Goal: Register for event/course

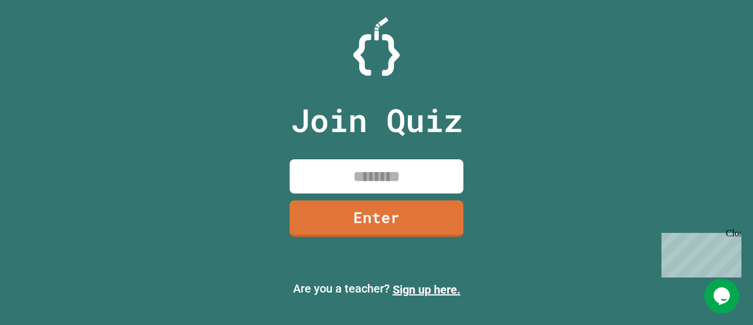
click at [372, 169] on input at bounding box center [377, 176] width 174 height 34
type input "********"
click at [385, 217] on link "Enter" at bounding box center [377, 218] width 174 height 36
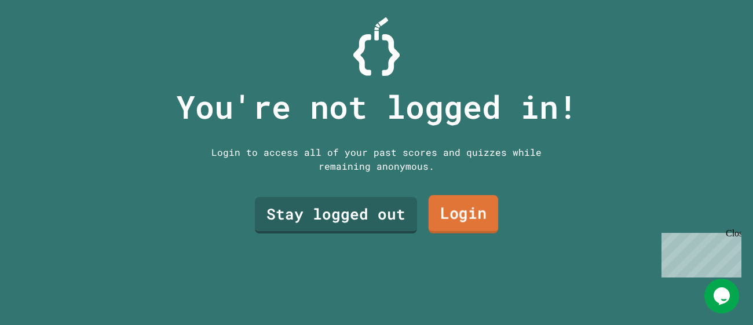
click at [461, 220] on link "Login" at bounding box center [464, 214] width 70 height 38
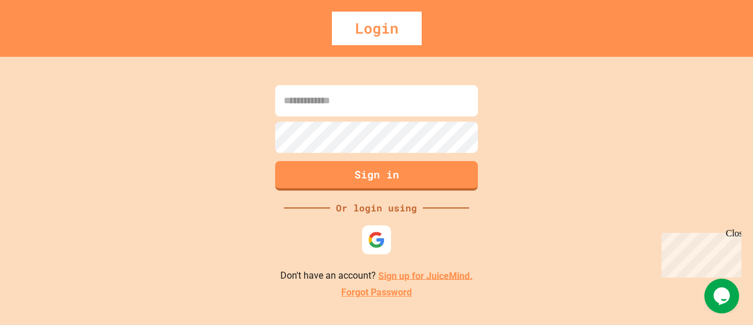
click at [397, 91] on input at bounding box center [376, 100] width 203 height 31
click at [371, 233] on img at bounding box center [376, 239] width 19 height 19
click at [414, 106] on input at bounding box center [376, 100] width 203 height 31
click at [423, 273] on link "Sign up for JuiceMind." at bounding box center [425, 275] width 94 height 11
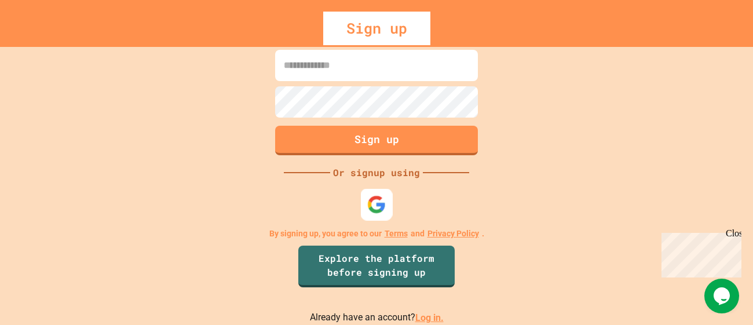
click at [379, 202] on img at bounding box center [376, 204] width 19 height 19
click at [419, 60] on input at bounding box center [376, 65] width 203 height 31
type input "**********"
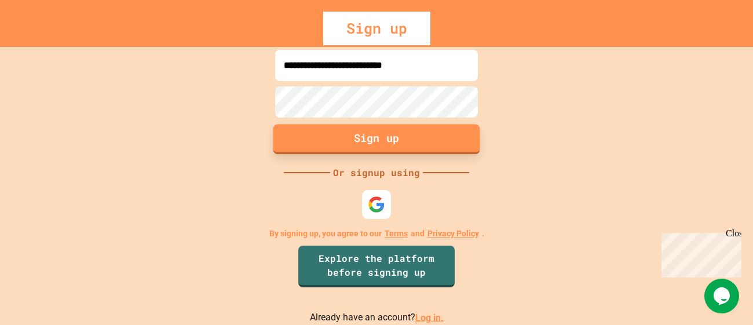
click at [421, 141] on button "Sign up" at bounding box center [376, 140] width 207 height 30
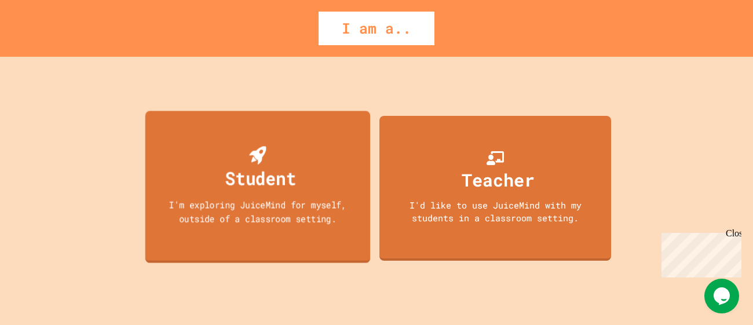
click at [314, 152] on div "Student I'm exploring JuiceMind for myself, outside of a classroom setting." at bounding box center [257, 187] width 225 height 152
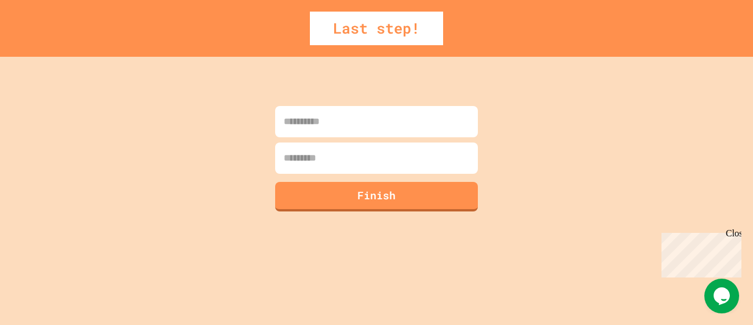
click at [324, 126] on input at bounding box center [376, 121] width 203 height 31
type input "*******"
click at [326, 149] on input at bounding box center [376, 157] width 203 height 31
type input "*"
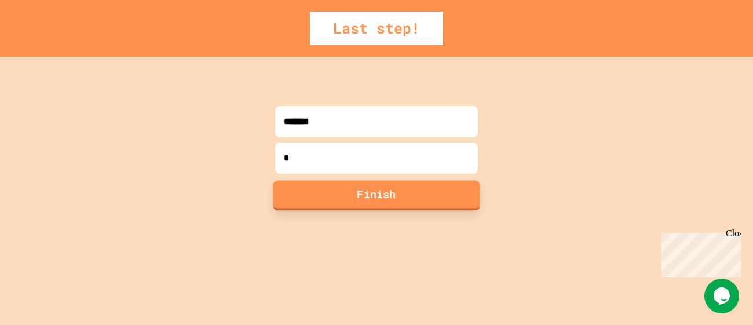
click at [337, 182] on button "Finish" at bounding box center [376, 195] width 207 height 30
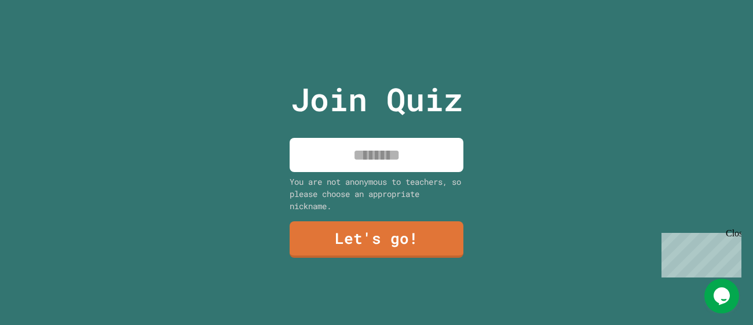
click at [346, 166] on input at bounding box center [377, 155] width 174 height 34
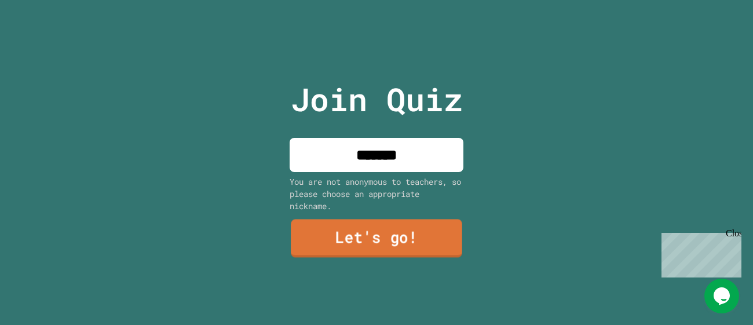
type input "*******"
click at [349, 244] on link "Let's go!" at bounding box center [376, 239] width 171 height 38
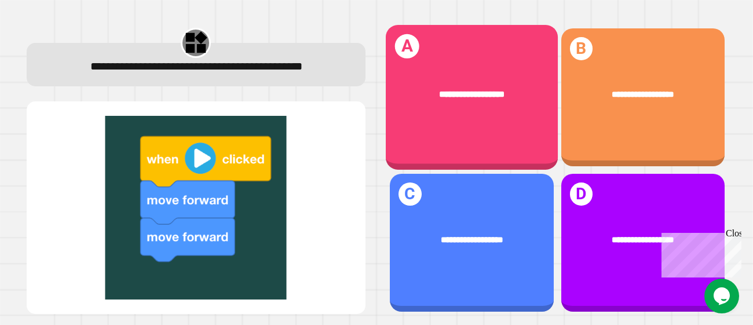
click at [475, 97] on span "**********" at bounding box center [471, 93] width 65 height 9
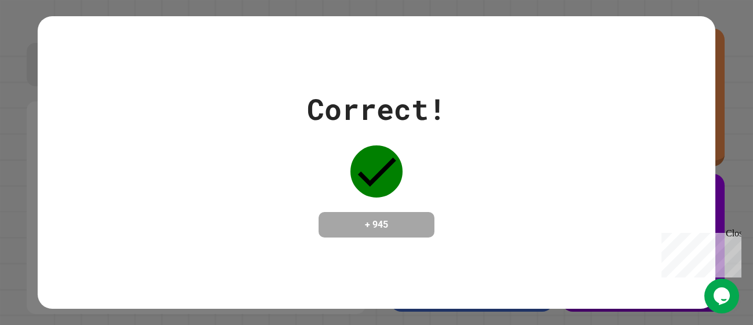
click at [381, 156] on icon at bounding box center [376, 171] width 52 height 52
click at [371, 164] on icon at bounding box center [376, 171] width 52 height 52
click at [747, 66] on div "Correct! + 945" at bounding box center [376, 162] width 753 height 325
click at [736, 236] on div "Close" at bounding box center [733, 235] width 14 height 14
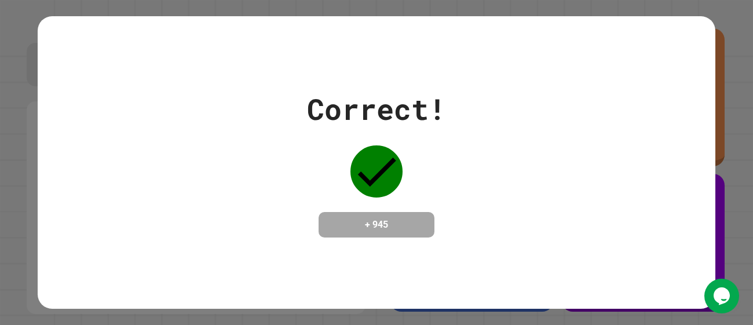
click at [741, 197] on div "Correct! + 945" at bounding box center [376, 162] width 753 height 325
click at [333, 178] on div "Correct! + 945" at bounding box center [376, 162] width 139 height 150
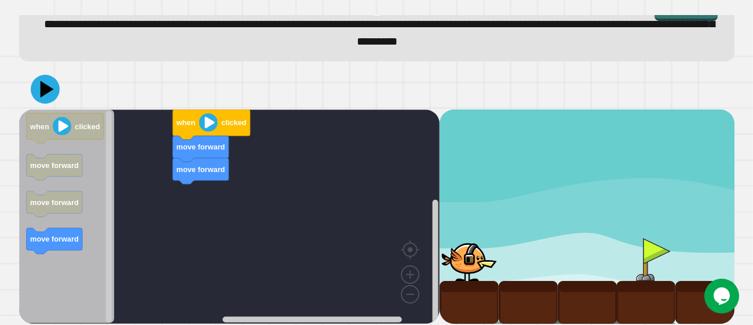
scroll to position [38, 0]
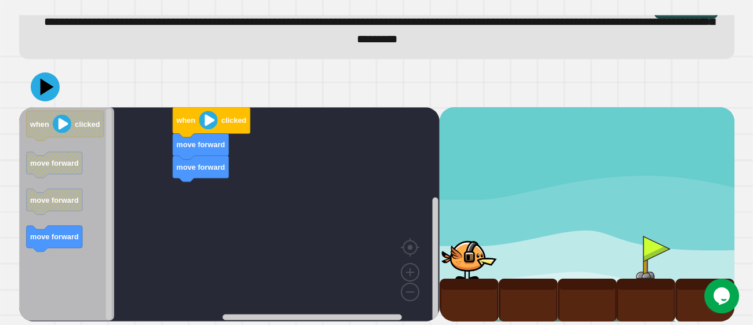
click at [211, 119] on image "Blockly Workspace" at bounding box center [208, 120] width 19 height 19
click at [199, 115] on image "Blockly Workspace" at bounding box center [208, 120] width 19 height 19
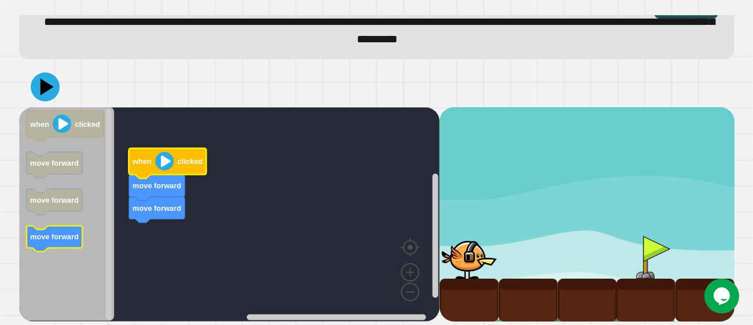
click at [51, 242] on icon "Blockly Workspace" at bounding box center [54, 239] width 56 height 26
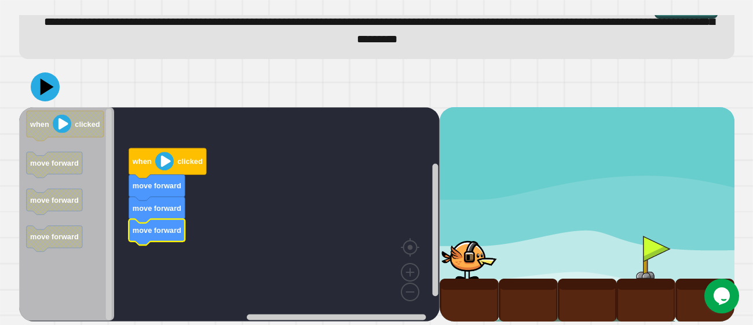
click at [162, 169] on image "Blockly Workspace" at bounding box center [164, 161] width 19 height 19
click at [162, 164] on image "Blockly Workspace" at bounding box center [164, 161] width 19 height 19
click at [164, 159] on image "Blockly Workspace" at bounding box center [164, 161] width 19 height 19
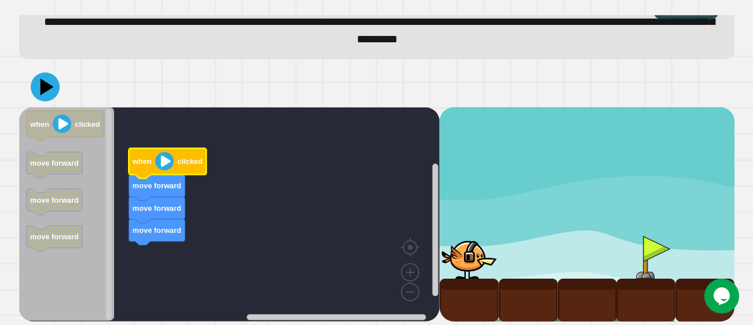
click at [164, 159] on image "Blockly Workspace" at bounding box center [164, 161] width 19 height 19
click at [36, 89] on icon at bounding box center [45, 86] width 35 height 35
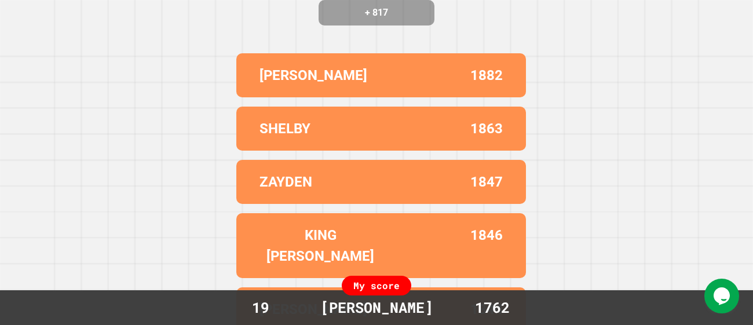
scroll to position [0, 0]
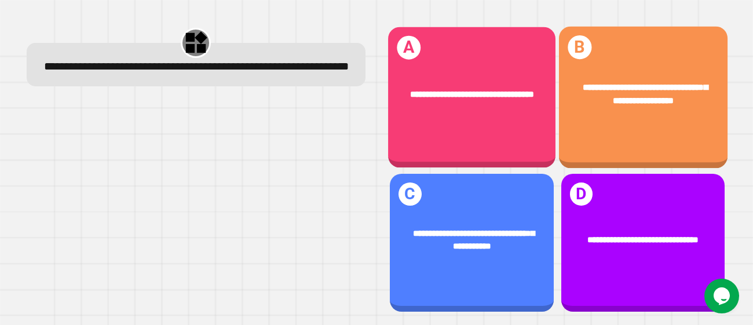
click at [645, 126] on div "**********" at bounding box center [642, 94] width 169 height 63
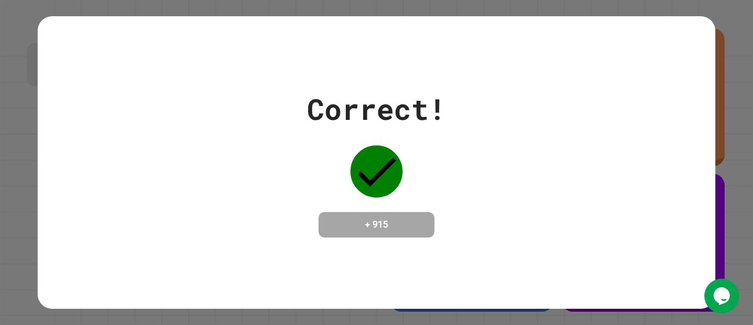
click at [403, 148] on div "Correct! + 915" at bounding box center [376, 162] width 139 height 150
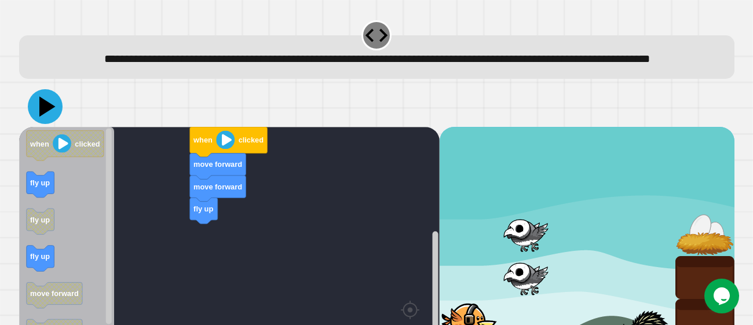
click at [50, 117] on icon at bounding box center [47, 107] width 16 height 20
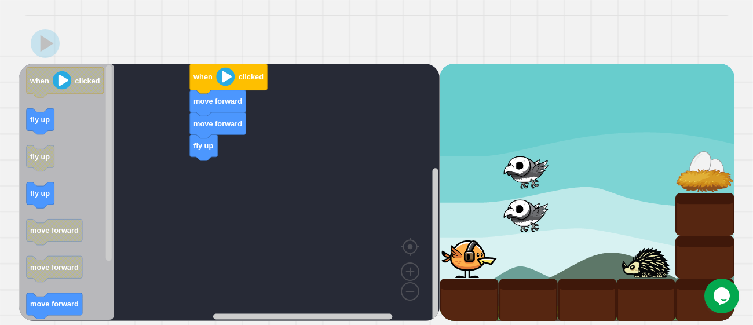
scroll to position [78, 0]
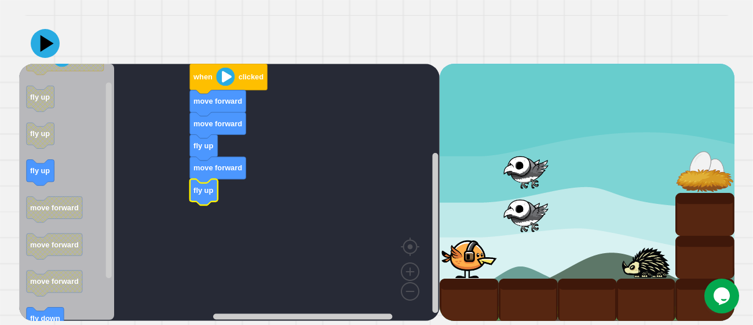
click at [48, 43] on icon at bounding box center [45, 43] width 29 height 29
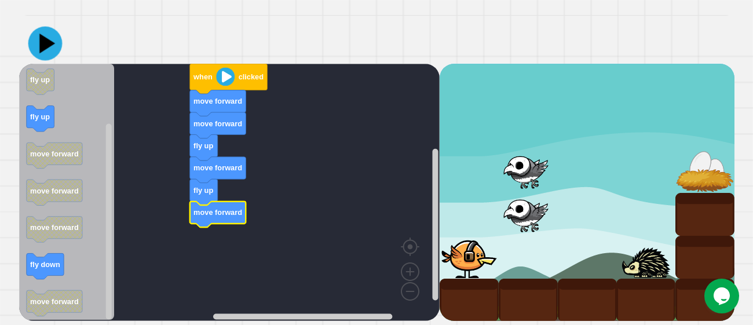
click at [48, 46] on icon at bounding box center [47, 44] width 16 height 20
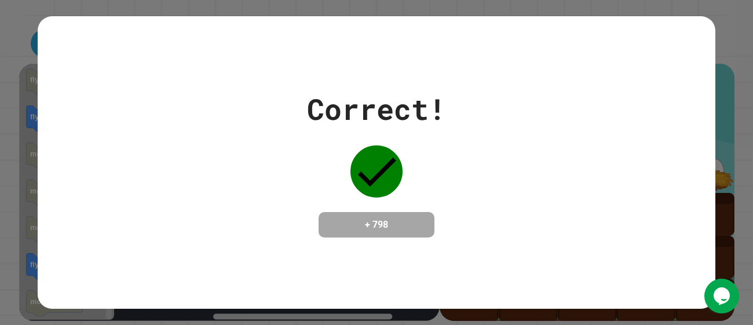
click at [390, 145] on icon at bounding box center [376, 171] width 52 height 52
click at [385, 153] on icon at bounding box center [376, 171] width 52 height 52
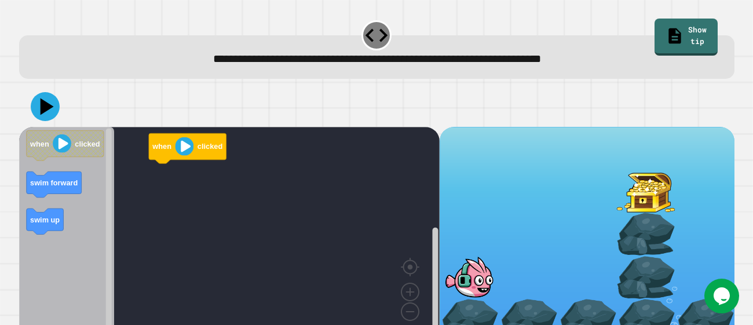
scroll to position [20, 0]
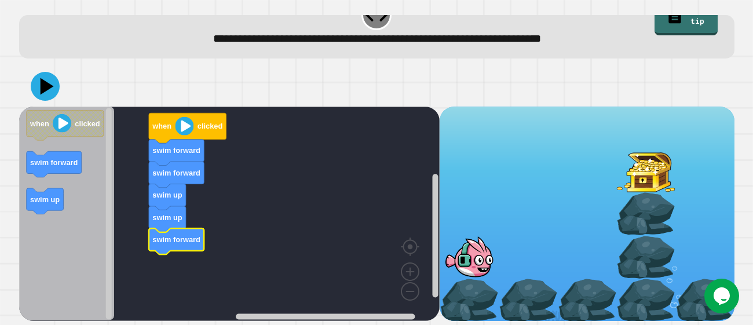
click at [160, 240] on text "swim forward" at bounding box center [176, 240] width 48 height 9
click at [52, 85] on icon at bounding box center [45, 86] width 35 height 35
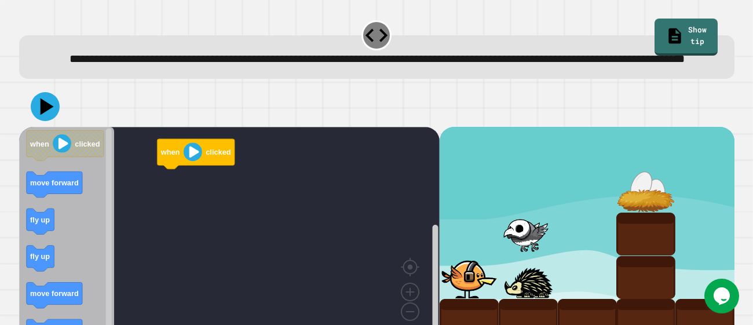
scroll to position [38, 0]
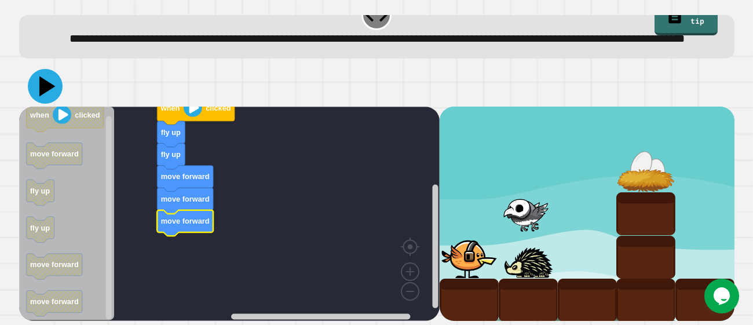
click at [50, 85] on icon at bounding box center [45, 86] width 35 height 35
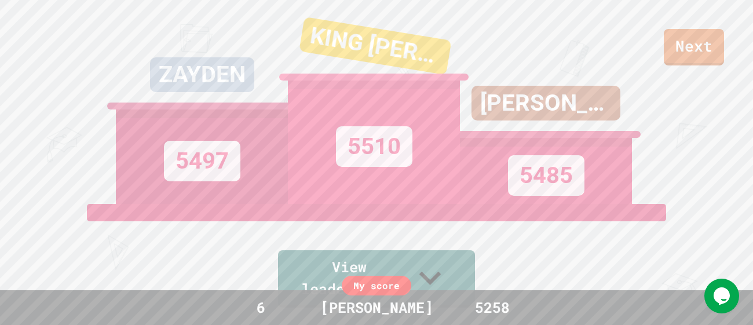
click at [698, 68] on div "Next ZAYDEN 5497 KING [PERSON_NAME] 5510 AIDEN 5485 View leaderboard" at bounding box center [376, 162] width 753 height 325
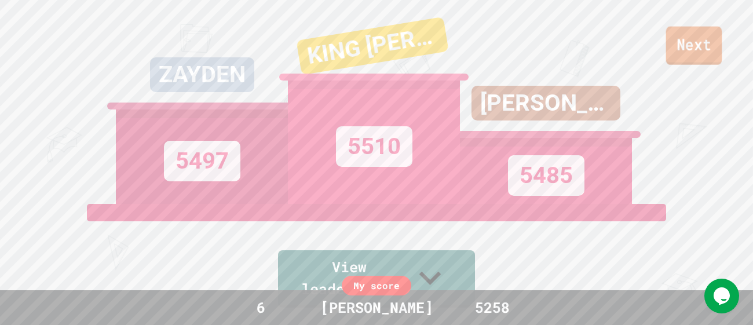
click at [693, 38] on link "Next" at bounding box center [694, 46] width 56 height 38
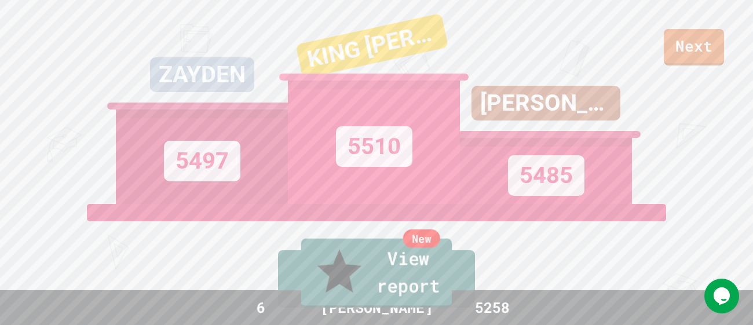
click at [404, 287] on link "New View report" at bounding box center [376, 273] width 151 height 69
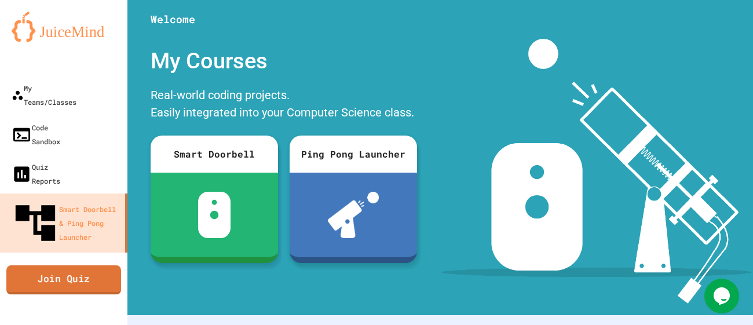
click at [67, 265] on link "Join Quiz" at bounding box center [63, 279] width 115 height 29
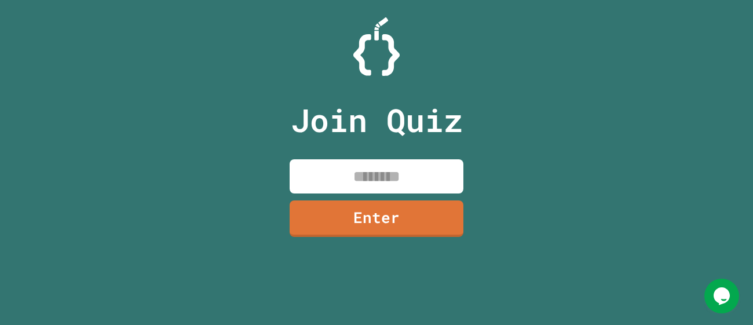
click at [357, 156] on div "Join Quiz Enter" at bounding box center [376, 162] width 195 height 267
click at [358, 179] on input at bounding box center [377, 176] width 174 height 34
type input "********"
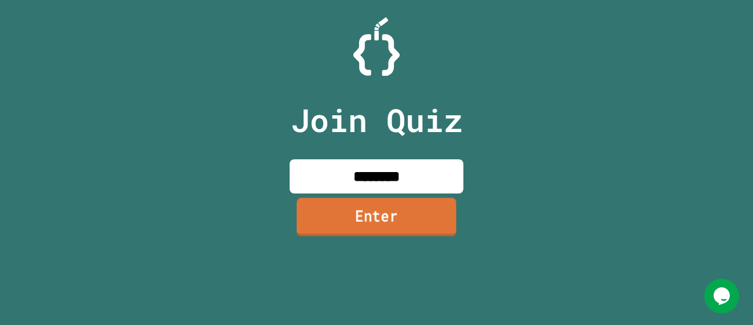
click at [393, 210] on link "Enter" at bounding box center [377, 216] width 160 height 38
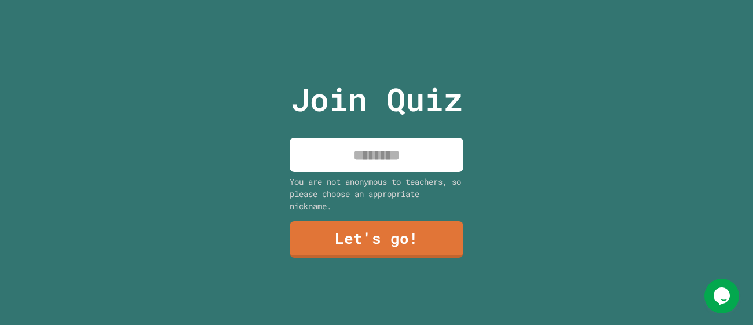
click at [373, 148] on input at bounding box center [377, 155] width 174 height 34
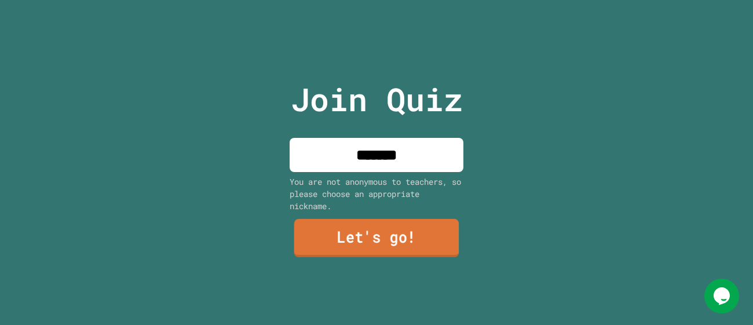
type input "*******"
click at [388, 236] on link "Let's go!" at bounding box center [376, 238] width 165 height 38
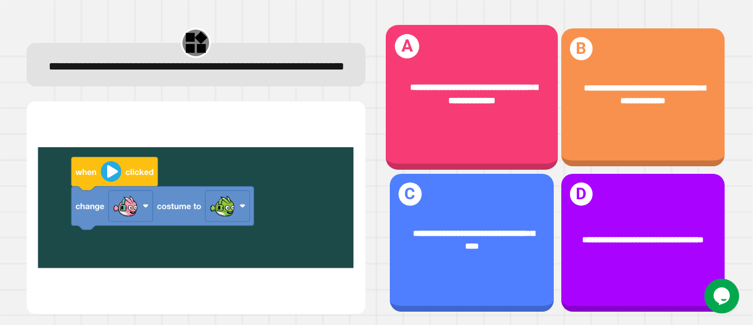
click at [456, 105] on span "**********" at bounding box center [474, 93] width 128 height 23
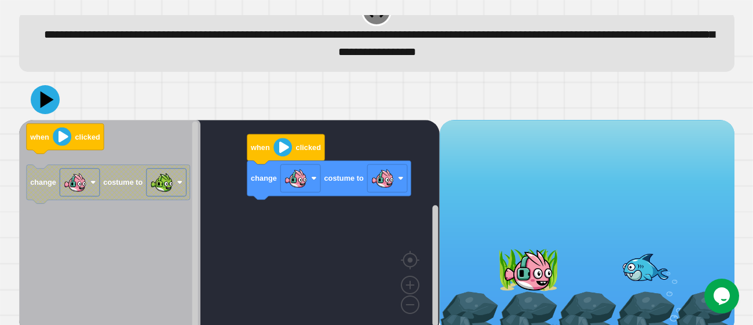
scroll to position [38, 0]
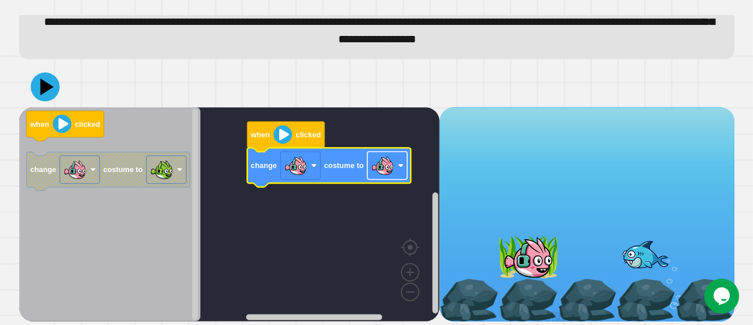
click at [382, 166] on image "Blockly Workspace" at bounding box center [382, 165] width 23 height 23
click at [32, 89] on icon at bounding box center [45, 86] width 31 height 31
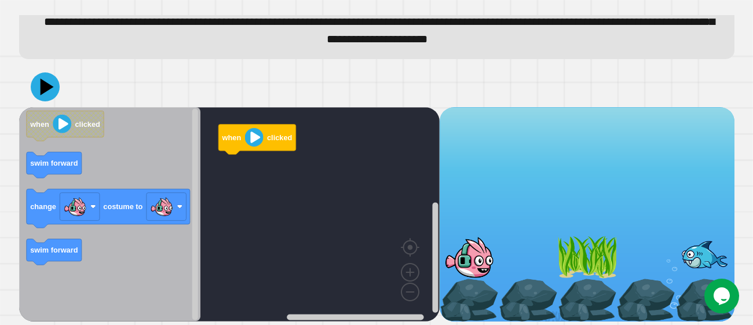
scroll to position [35, 0]
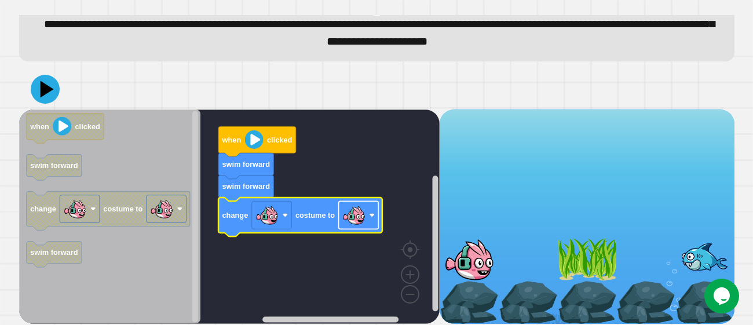
click at [342, 218] on image "Blockly Workspace" at bounding box center [353, 214] width 23 height 23
click at [43, 83] on icon at bounding box center [45, 89] width 35 height 35
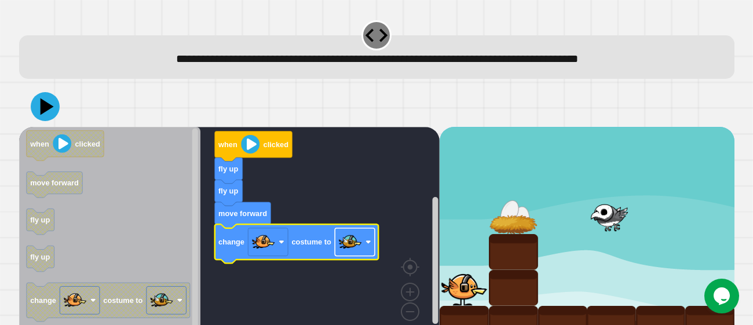
click at [349, 237] on image "Blockly Workspace" at bounding box center [349, 242] width 23 height 23
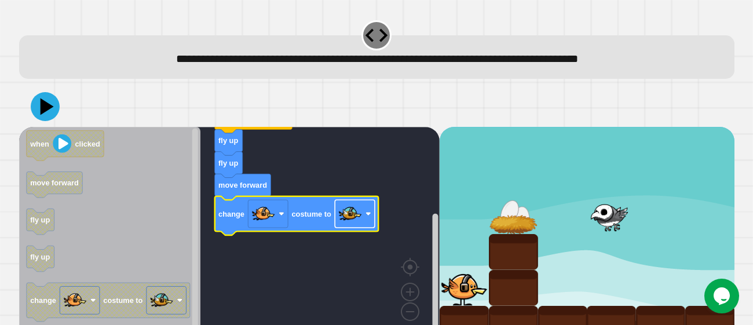
click at [343, 212] on image "Blockly Workspace" at bounding box center [349, 214] width 23 height 23
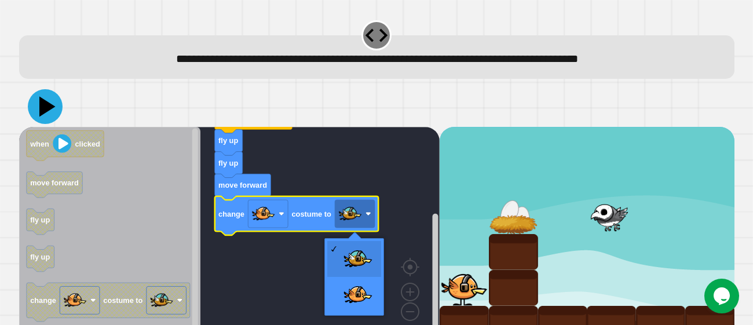
click at [46, 112] on icon at bounding box center [45, 106] width 35 height 35
click at [337, 138] on rect "Blockly Workspace" at bounding box center [229, 234] width 420 height 214
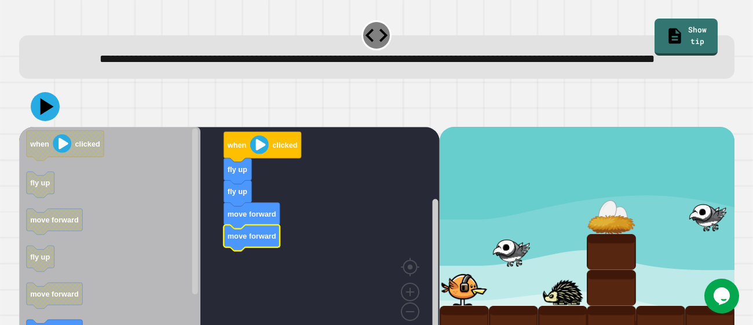
scroll to position [38, 0]
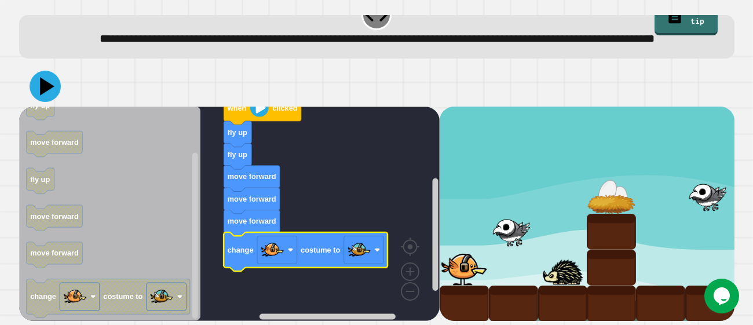
click at [50, 87] on icon at bounding box center [47, 87] width 14 height 18
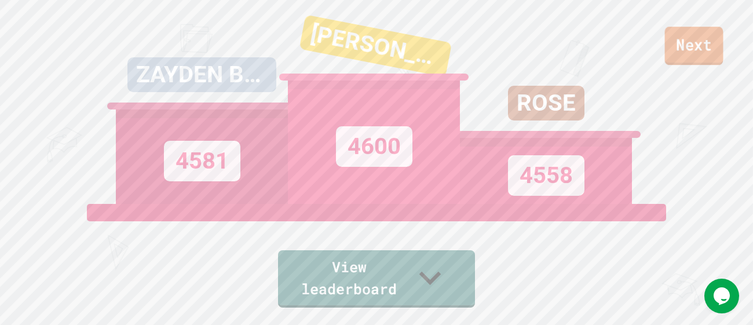
click at [678, 43] on link "Next" at bounding box center [694, 46] width 58 height 38
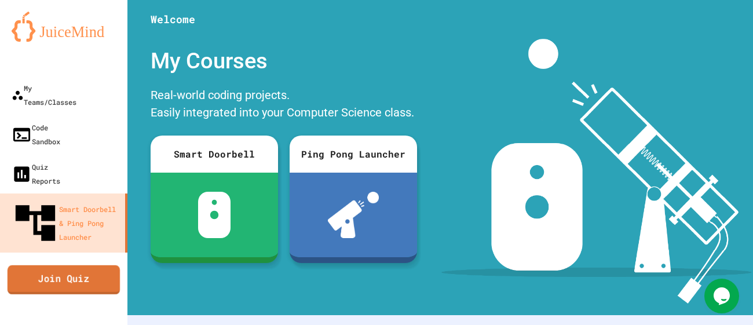
click at [90, 265] on link "Join Quiz" at bounding box center [64, 279] width 112 height 29
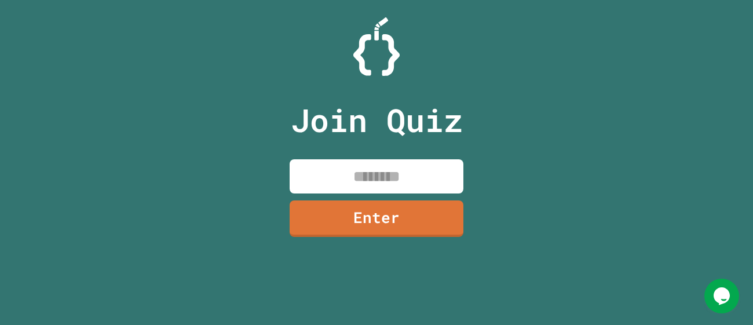
click at [339, 170] on input at bounding box center [377, 176] width 174 height 34
type input "********"
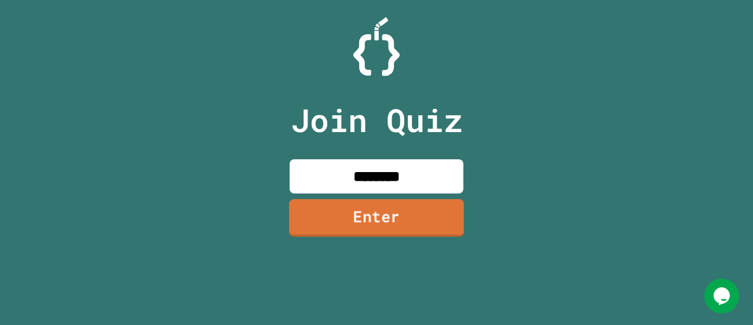
click at [392, 231] on link "Enter" at bounding box center [376, 218] width 175 height 38
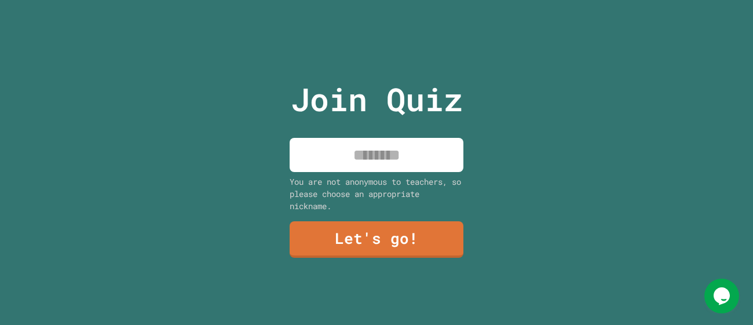
click at [427, 144] on input at bounding box center [377, 155] width 174 height 34
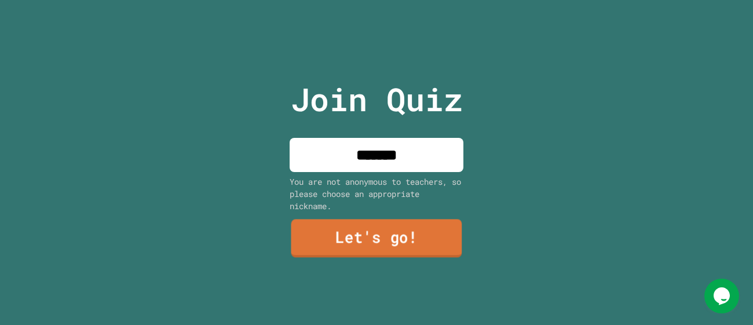
type input "*******"
click at [372, 257] on div "Join Quiz ******* You are not anonymous to teachers, so please choose an approp…" at bounding box center [376, 162] width 195 height 325
click at [365, 244] on link "Let's go!" at bounding box center [377, 238] width 162 height 38
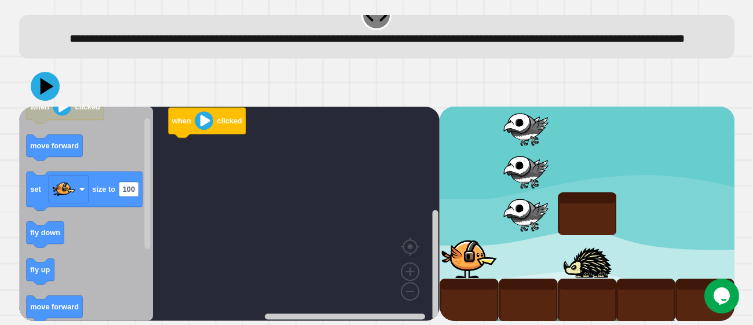
scroll to position [34, 0]
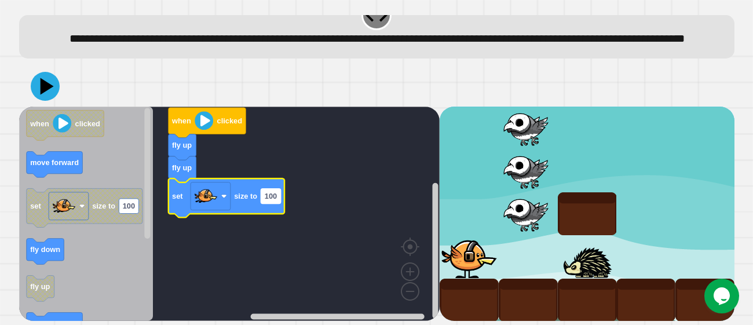
click at [278, 204] on rect "Blockly Workspace" at bounding box center [271, 196] width 20 height 15
click at [278, 204] on input "***" at bounding box center [271, 200] width 20 height 15
click at [275, 216] on icon "Blockly Workspace" at bounding box center [226, 198] width 116 height 39
click at [227, 248] on rect "Blockly Workspace" at bounding box center [229, 214] width 420 height 214
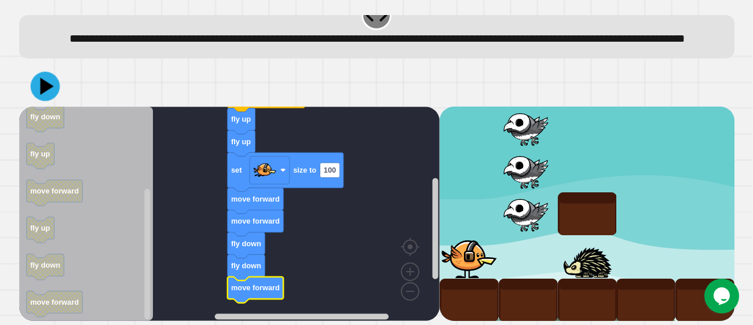
click at [35, 97] on icon at bounding box center [45, 87] width 30 height 30
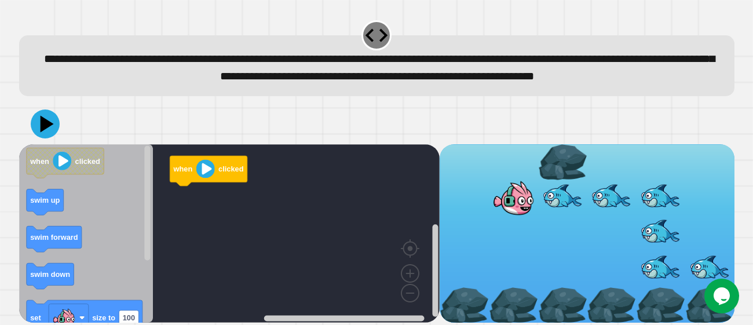
scroll to position [21, 0]
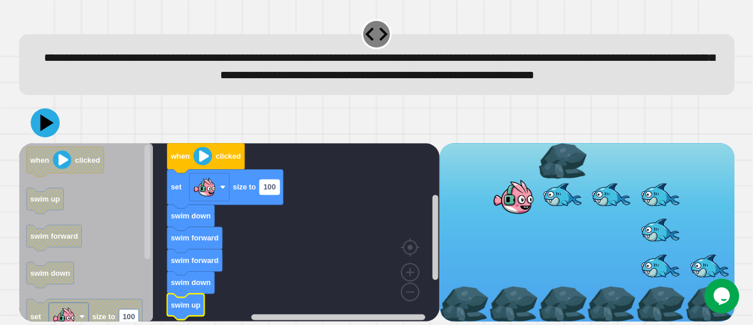
click at [266, 187] on text "100" at bounding box center [269, 186] width 12 height 9
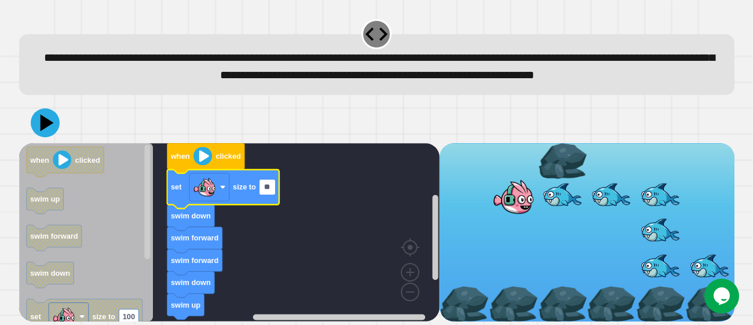
type input "***"
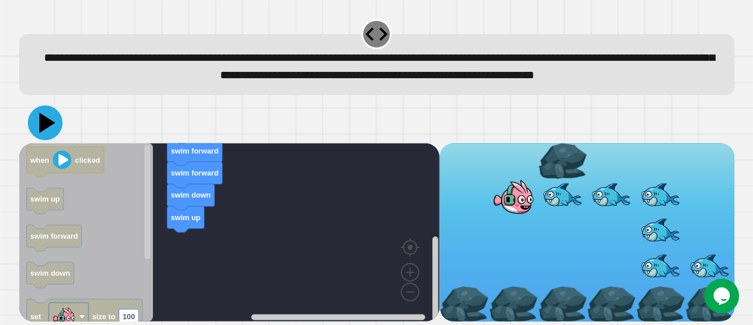
click at [54, 122] on icon at bounding box center [45, 122] width 35 height 35
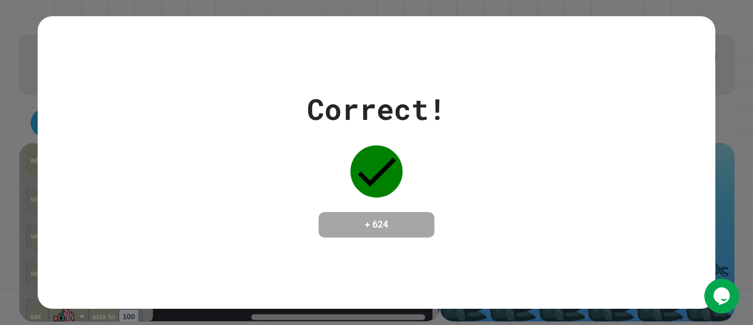
click at [337, 102] on div "Correct!" at bounding box center [376, 108] width 139 height 43
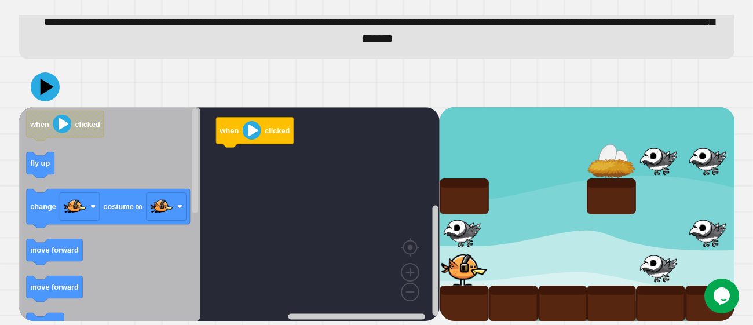
scroll to position [85, 0]
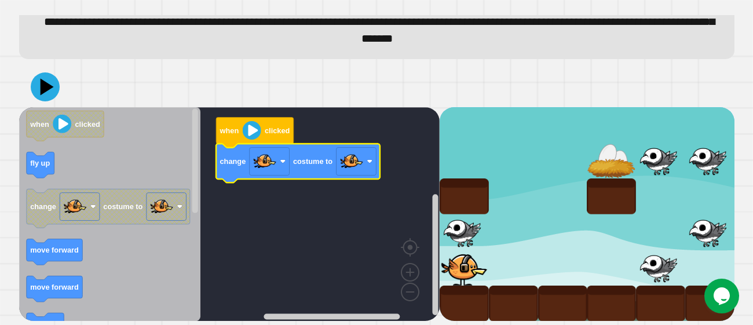
click at [387, 162] on rect "Blockly Workspace" at bounding box center [229, 214] width 420 height 214
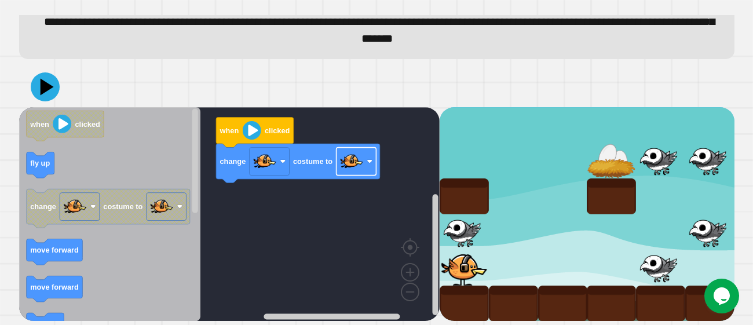
click at [365, 164] on rect "Blockly Workspace" at bounding box center [356, 161] width 40 height 28
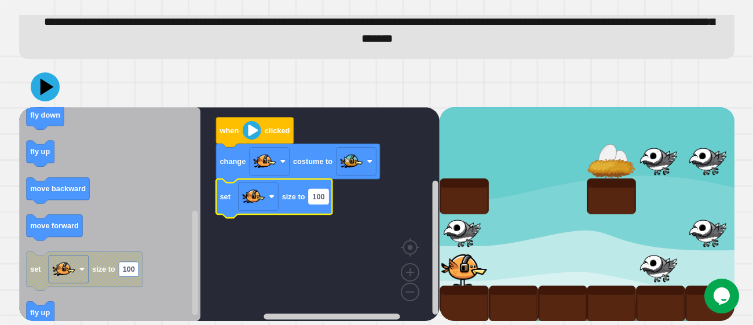
click at [315, 200] on text "100" at bounding box center [318, 196] width 12 height 9
click at [315, 206] on input "***" at bounding box center [318, 203] width 20 height 15
type input "**"
click at [317, 247] on rect "Blockly Workspace" at bounding box center [229, 214] width 420 height 214
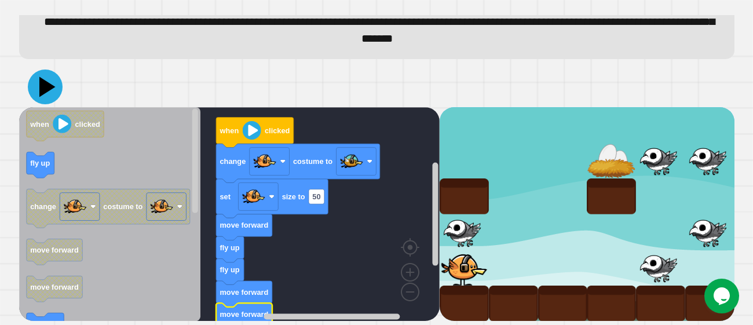
click at [53, 85] on icon at bounding box center [45, 86] width 35 height 35
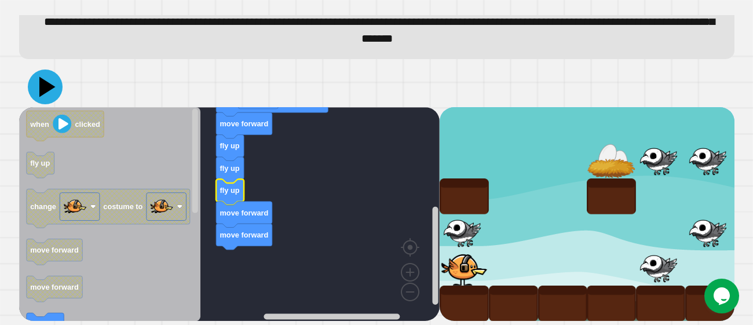
click at [49, 81] on icon at bounding box center [45, 86] width 35 height 35
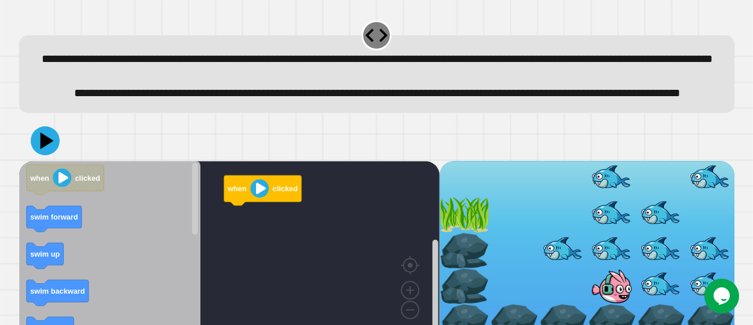
scroll to position [56, 0]
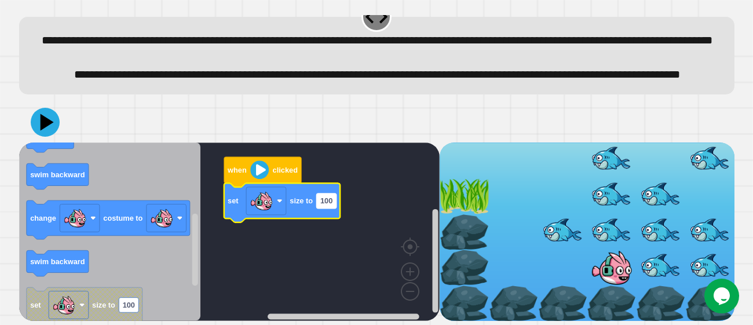
click at [326, 207] on rect "Blockly Workspace" at bounding box center [326, 200] width 20 height 15
type input "**"
click at [292, 240] on rect "Blockly Workspace" at bounding box center [229, 231] width 420 height 178
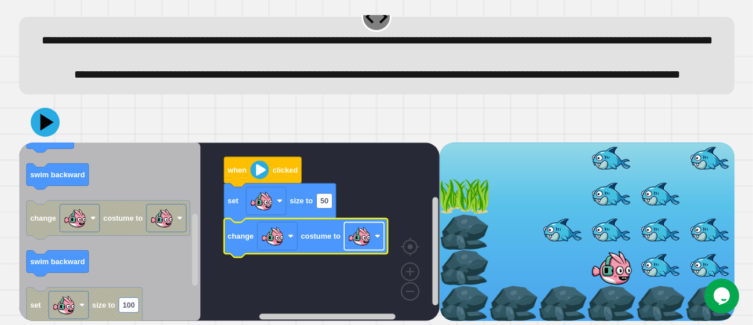
click at [356, 236] on image "Blockly Workspace" at bounding box center [358, 236] width 23 height 23
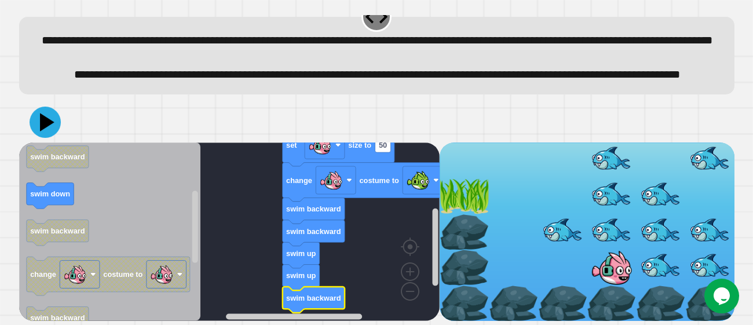
click at [48, 122] on icon at bounding box center [47, 122] width 14 height 18
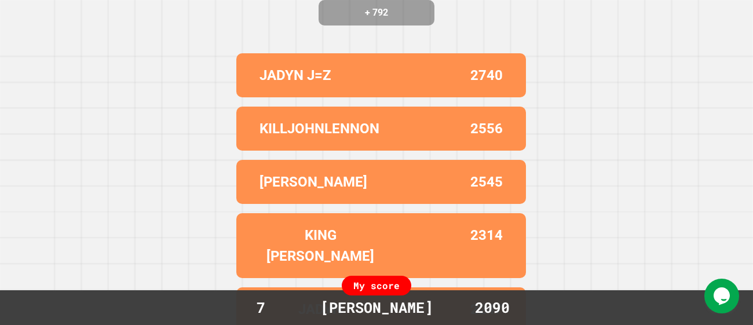
scroll to position [0, 0]
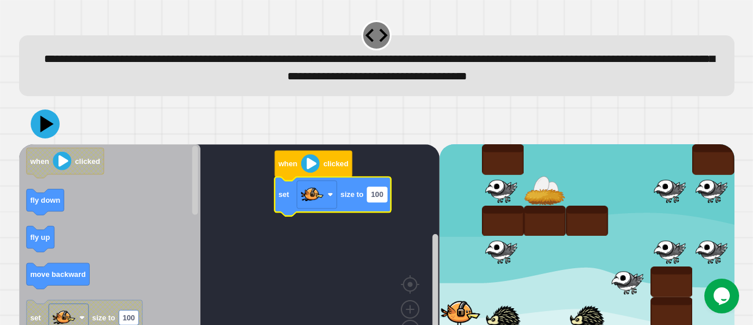
click at [376, 192] on text "100" at bounding box center [377, 194] width 12 height 9
click at [376, 192] on input "***" at bounding box center [377, 196] width 20 height 15
type input "**"
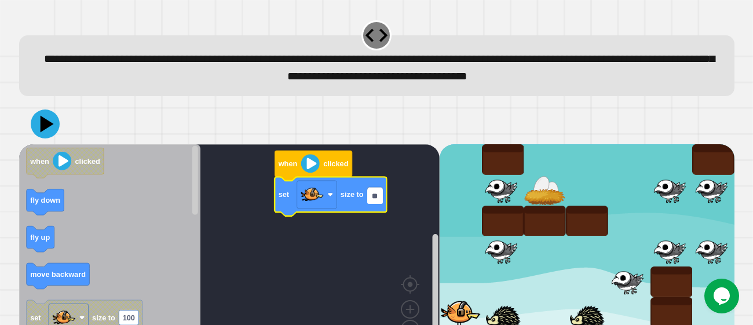
click at [374, 217] on rect "Blockly Workspace" at bounding box center [229, 251] width 420 height 214
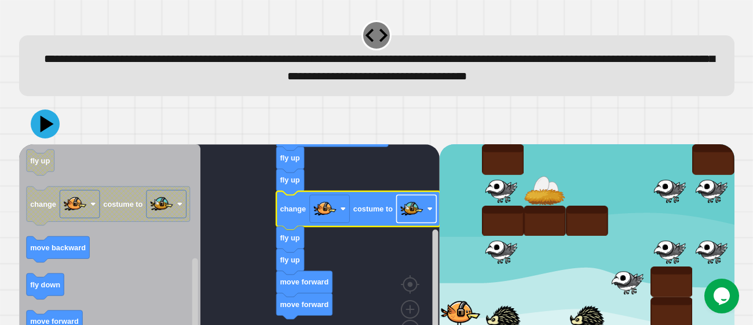
click at [409, 212] on image "Blockly Workspace" at bounding box center [411, 208] width 23 height 23
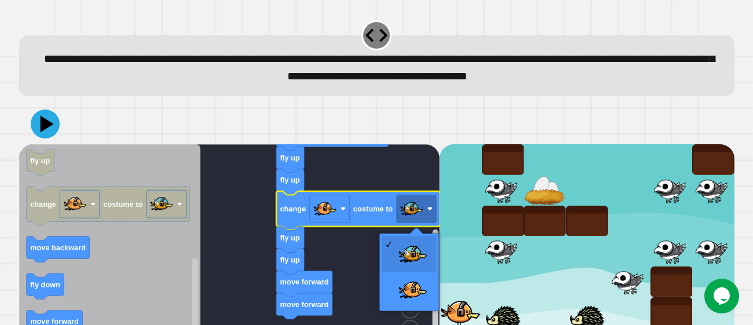
click at [59, 128] on div at bounding box center [376, 124] width 715 height 41
click at [50, 126] on icon at bounding box center [46, 123] width 13 height 17
click at [140, 102] on div "when clicked set size to 50 fly up fly up change costume to fly up fly up move …" at bounding box center [376, 231] width 723 height 262
click at [240, 220] on rect "Blockly Workspace" at bounding box center [229, 251] width 420 height 214
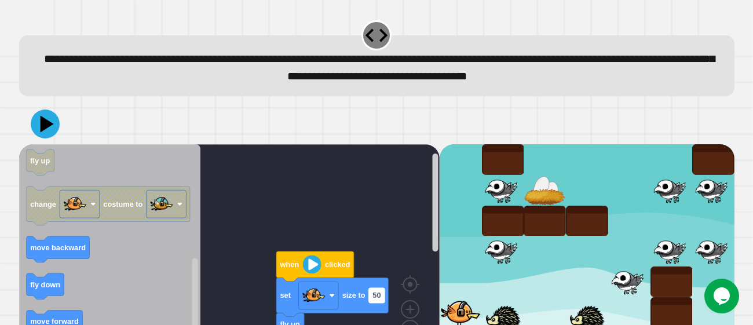
click at [378, 297] on text "50" at bounding box center [376, 295] width 8 height 9
click at [378, 297] on input "**" at bounding box center [376, 297] width 16 height 15
type input "**"
click at [382, 217] on rect "Blockly Workspace" at bounding box center [229, 251] width 420 height 214
click at [49, 125] on icon at bounding box center [47, 124] width 16 height 20
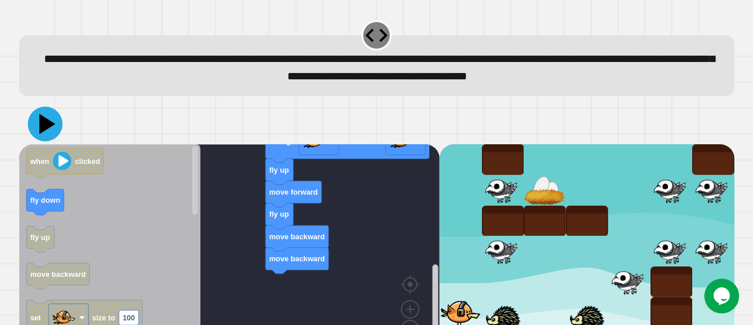
click at [47, 124] on icon at bounding box center [47, 124] width 16 height 20
